Goal: Transaction & Acquisition: Purchase product/service

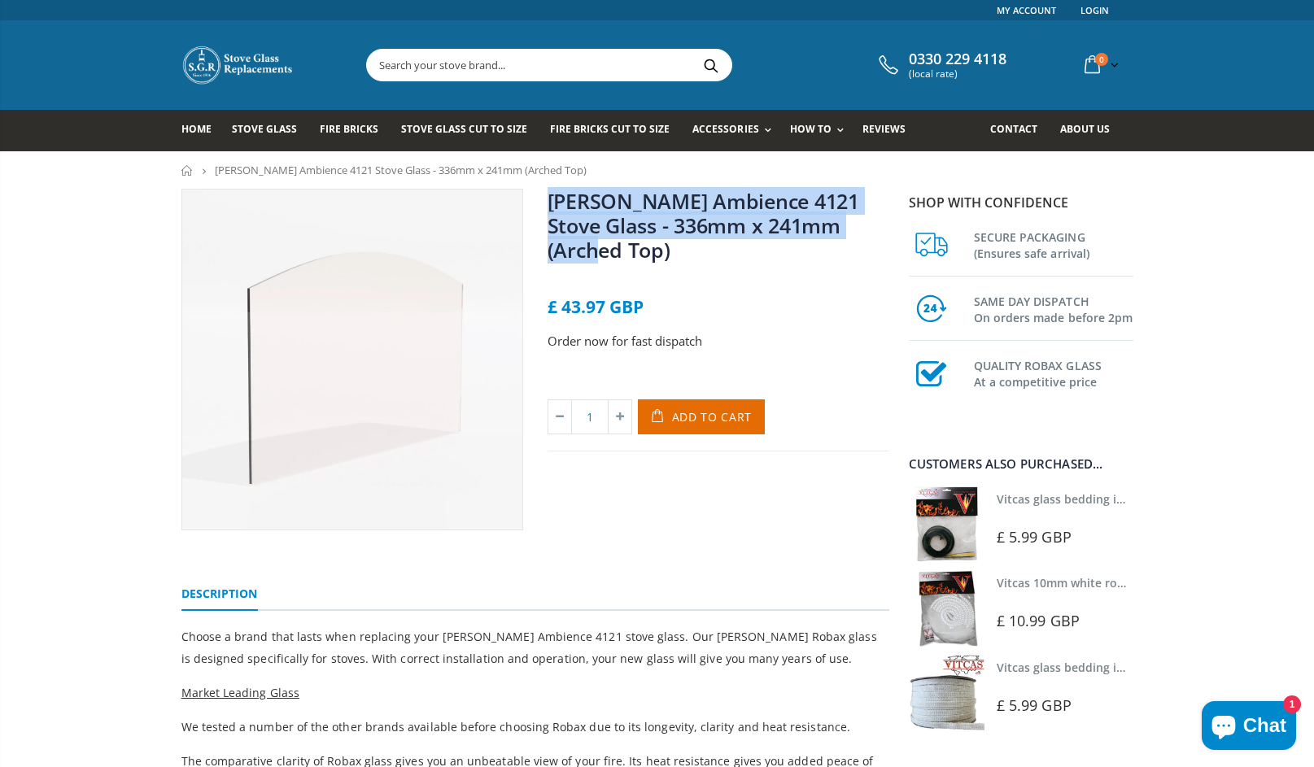
drag, startPoint x: 791, startPoint y: 226, endPoint x: 547, endPoint y: 204, distance: 245.8
click at [547, 204] on h1 "[PERSON_NAME] Ambience 4121 Stove Glass - 336mm x 241mm (Arched Top)" at bounding box center [718, 229] width 342 height 80
click at [723, 409] on span "Add to Cart" at bounding box center [712, 416] width 81 height 15
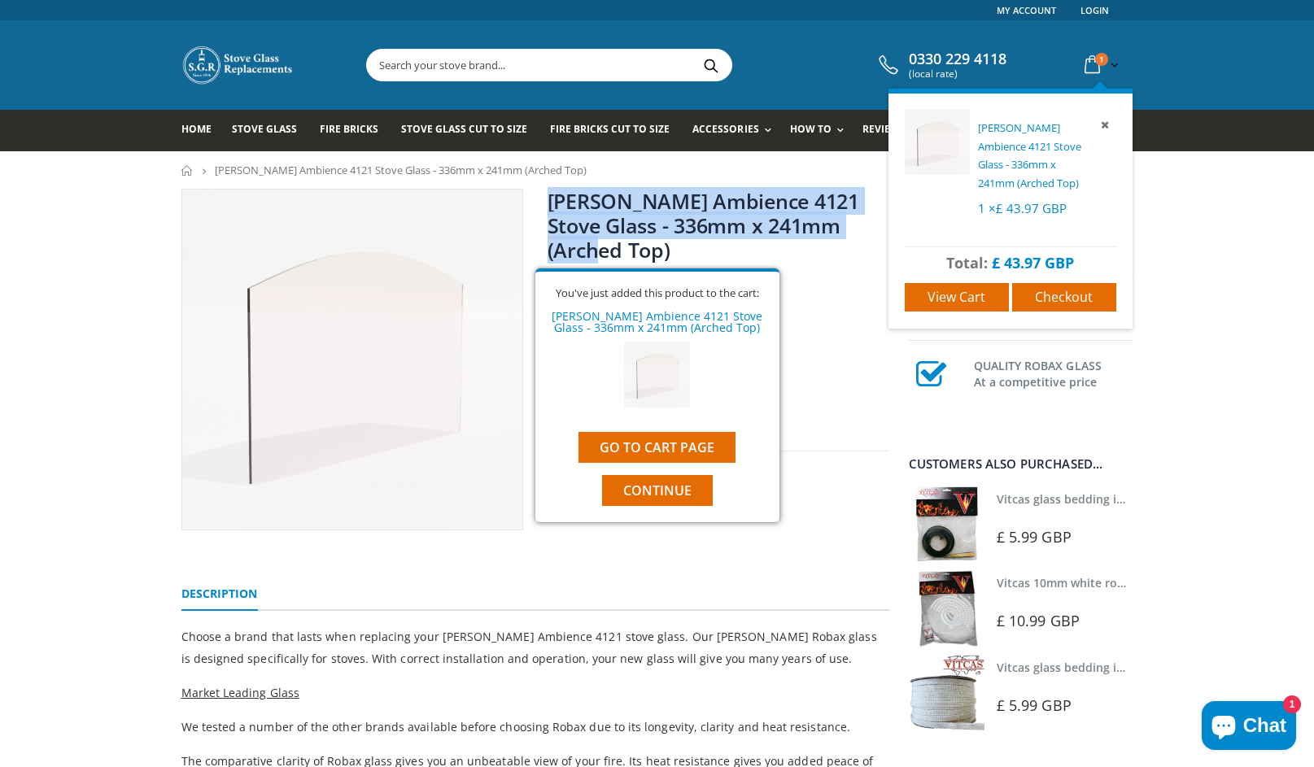
click at [1039, 151] on span "[PERSON_NAME] Ambience 4121 Stove Glass - 336mm x 241mm (Arched Top)" at bounding box center [1029, 155] width 103 height 70
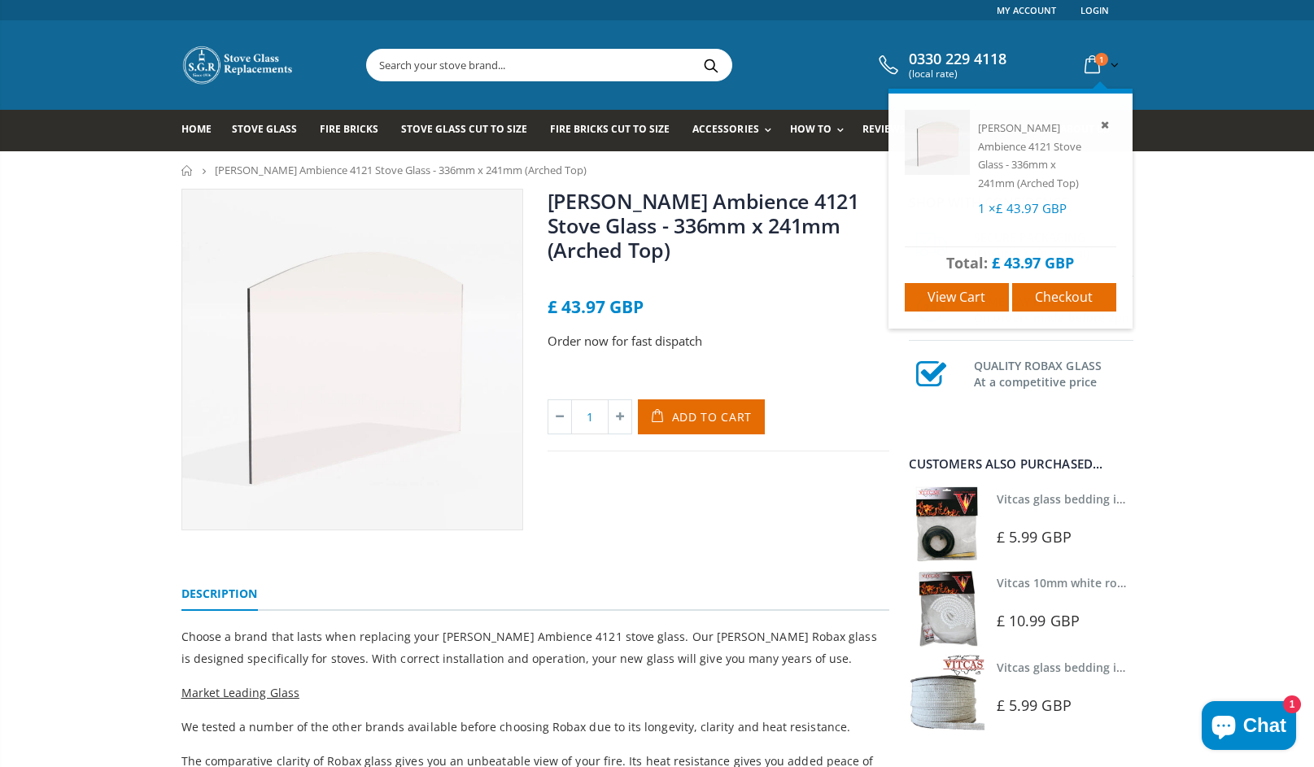
click at [1104, 60] on span "1" at bounding box center [1101, 59] width 13 height 13
click at [953, 288] on span "View cart" at bounding box center [956, 297] width 58 height 18
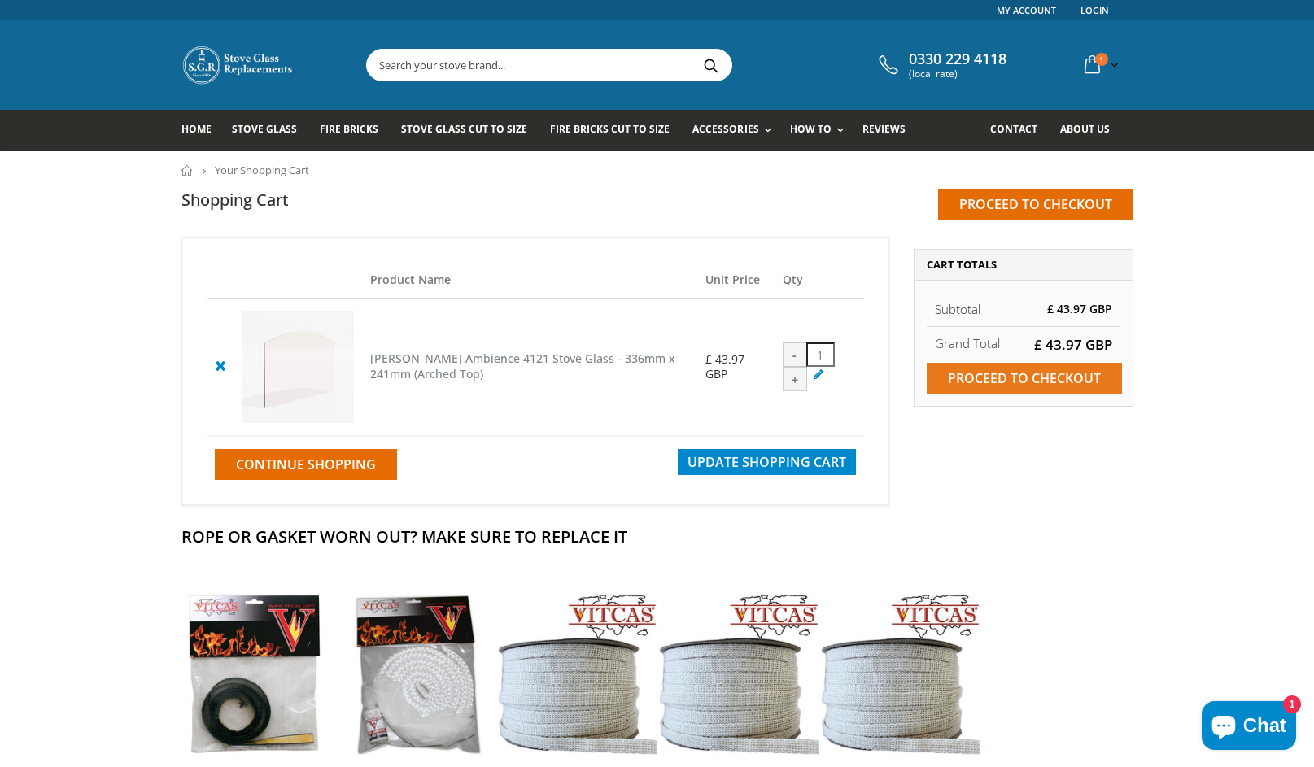
click at [980, 380] on input "Proceed to checkout" at bounding box center [1023, 378] width 195 height 31
